Goal: Obtain resource: Download file/media

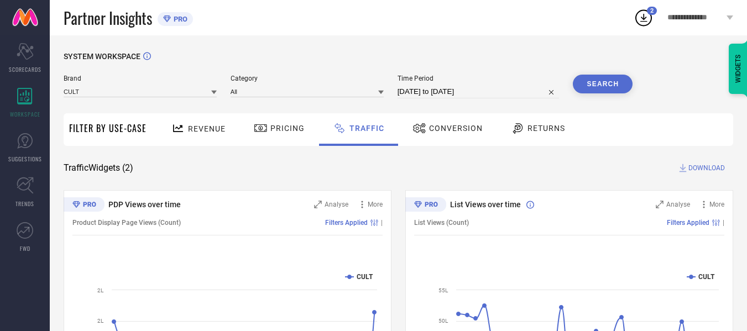
click at [441, 85] on div "Time Period [DATE] to [DATE]" at bounding box center [479, 87] width 162 height 24
click at [611, 86] on button "Search" at bounding box center [603, 84] width 60 height 19
click at [708, 171] on span "DOWNLOAD" at bounding box center [706, 168] width 36 height 11
click at [142, 93] on input at bounding box center [140, 92] width 153 height 12
drag, startPoint x: 145, startPoint y: 118, endPoint x: 289, endPoint y: 90, distance: 147.1
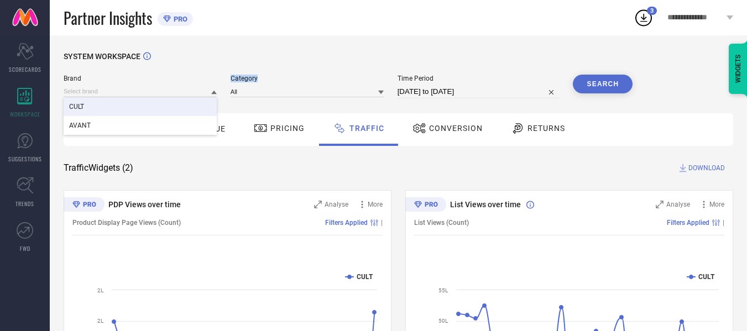
click at [289, 90] on div "Brand CULT AVANT Category All Time Period [DATE] to [DATE] Search" at bounding box center [348, 87] width 569 height 24
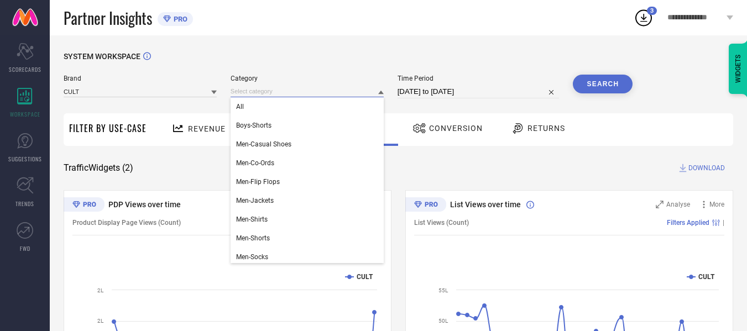
click at [289, 90] on input at bounding box center [307, 92] width 153 height 12
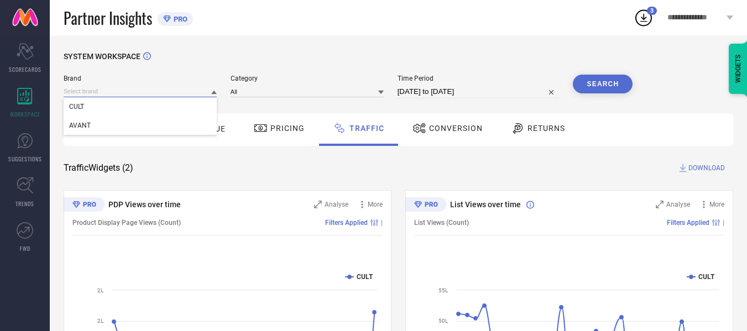
click at [102, 92] on input at bounding box center [140, 92] width 153 height 12
click at [96, 128] on div "AVANT" at bounding box center [140, 125] width 153 height 19
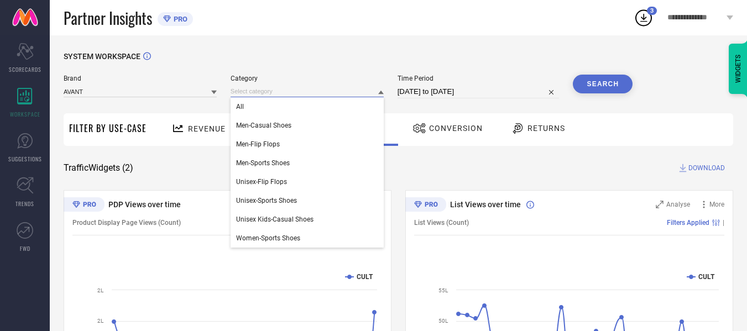
click at [268, 91] on input at bounding box center [307, 92] width 153 height 12
click at [268, 104] on div "All" at bounding box center [307, 106] width 153 height 19
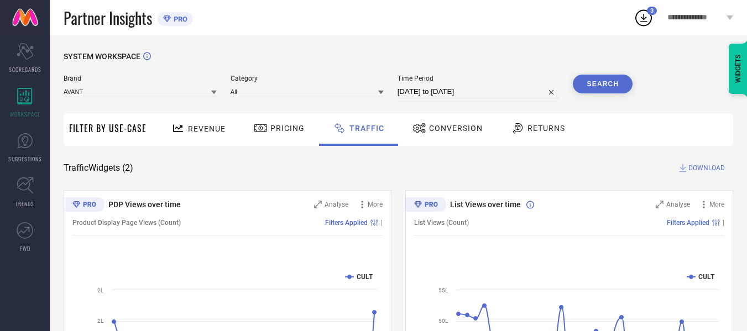
click at [599, 81] on button "Search" at bounding box center [603, 84] width 60 height 19
click at [702, 168] on span "DOWNLOAD" at bounding box center [706, 168] width 36 height 11
